Goal: Navigation & Orientation: Understand site structure

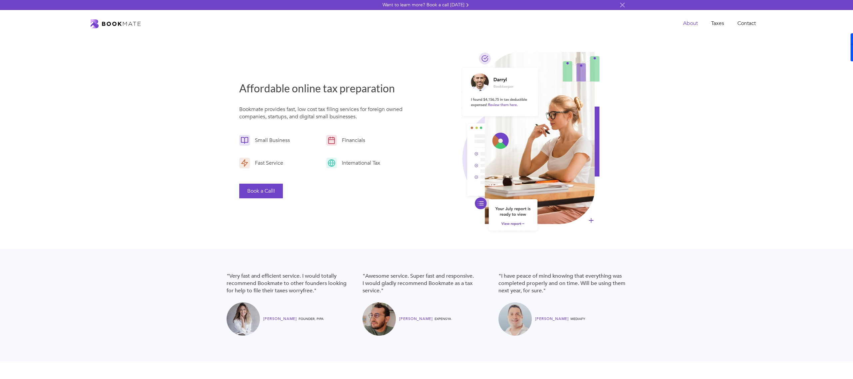
click at [694, 22] on link "About" at bounding box center [690, 24] width 28 height 14
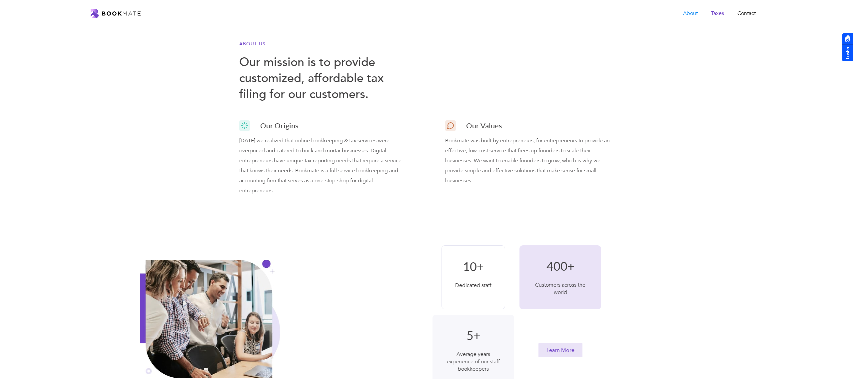
click at [728, 13] on link "Taxes" at bounding box center [717, 14] width 26 height 14
